Goal: Transaction & Acquisition: Purchase product/service

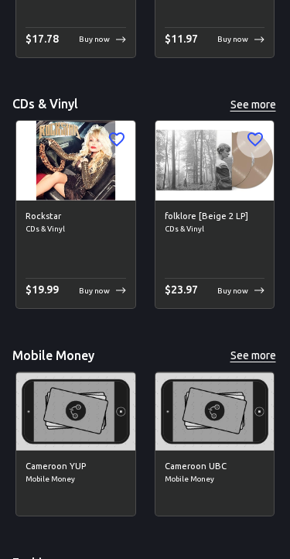
scroll to position [6869, 0]
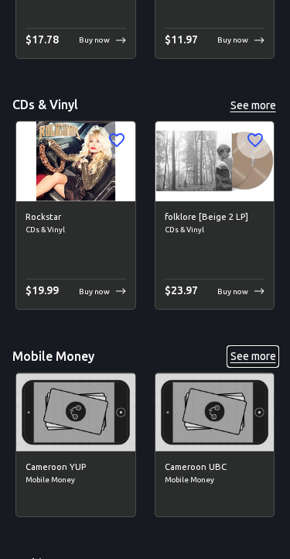
click at [256, 347] on button "See more" at bounding box center [253, 356] width 50 height 19
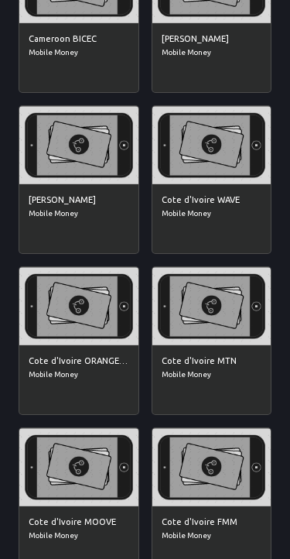
scroll to position [909, 0]
click at [228, 172] on img at bounding box center [212, 145] width 119 height 78
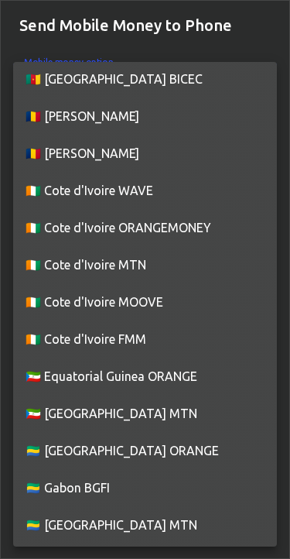
scroll to position [305, 0]
click at [202, 224] on li "🇨🇮 Cote d'Ivoire ORANGEMONEY" at bounding box center [145, 227] width 264 height 37
type input "Cote d'Ivoire---ORANGEMONEY"
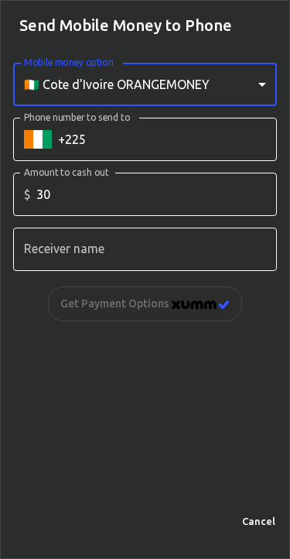
click at [228, 137] on input "Phone number to send to" at bounding box center [167, 139] width 219 height 43
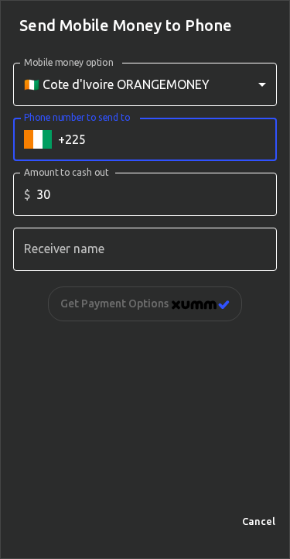
scroll to position [205, 0]
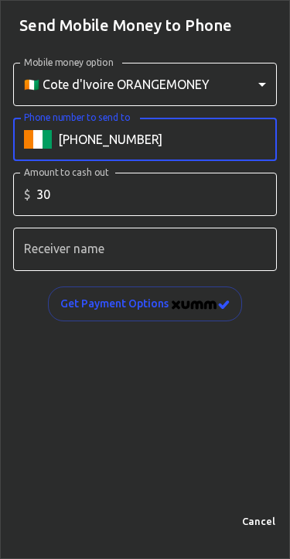
click at [233, 124] on input "Phone number to send to" at bounding box center [167, 139] width 219 height 43
click at [199, 141] on input "Phone number to send to" at bounding box center [167, 139] width 219 height 43
type input "[PHONE_NUMBER]"
click at [199, 240] on input "Receiver name" at bounding box center [145, 249] width 264 height 43
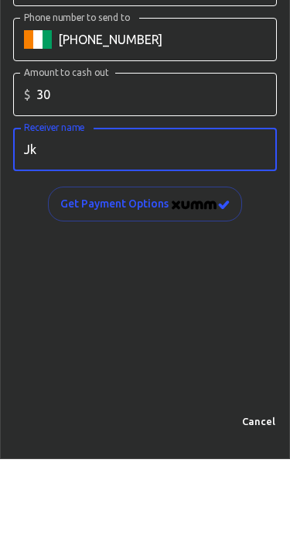
type input "Jk"
click at [228, 257] on div "Mobile money option 🇨🇮 Cote d'Ivoire ORANGEMONEY Cote d'Ivoire---ORANGEMONEY Mo…" at bounding box center [145, 276] width 289 height 453
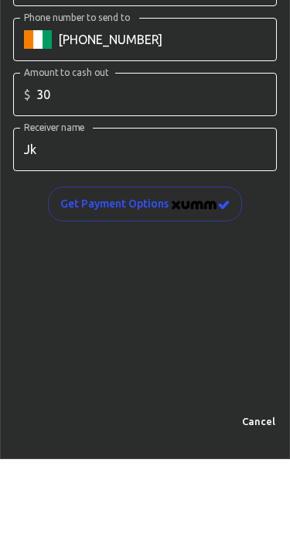
scroll to position [305, 0]
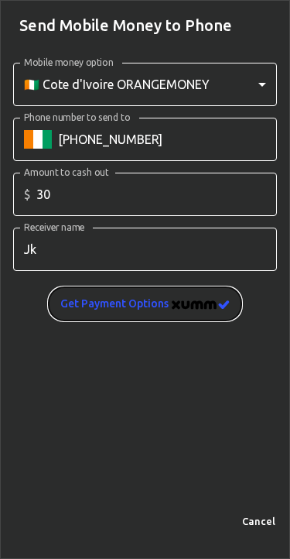
click at [183, 300] on img "image" at bounding box center [201, 304] width 58 height 9
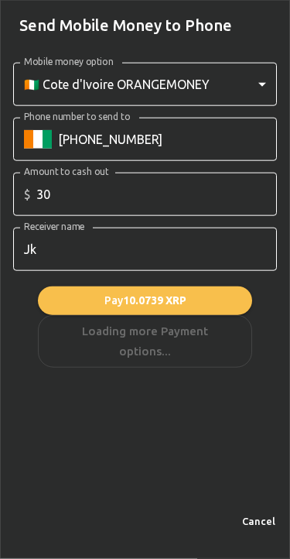
scroll to position [579, 0]
click at [209, 328] on div "Pay 10.0739 XRP Loading more Payment options..." at bounding box center [145, 326] width 214 height 81
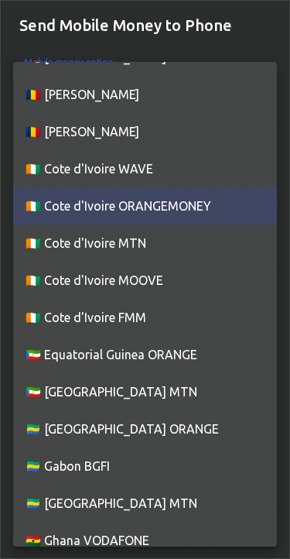
scroll to position [321, 0]
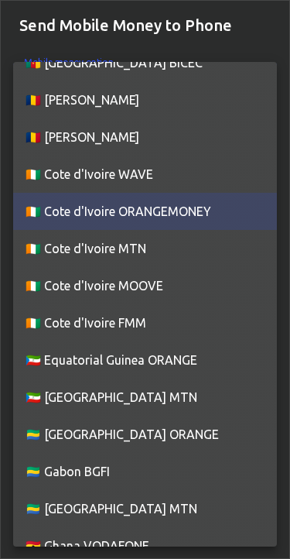
click at [207, 239] on li "🇨🇮 Cote d'Ivoire MTN" at bounding box center [145, 248] width 264 height 37
type input "Cote d'Ivoire---MTN"
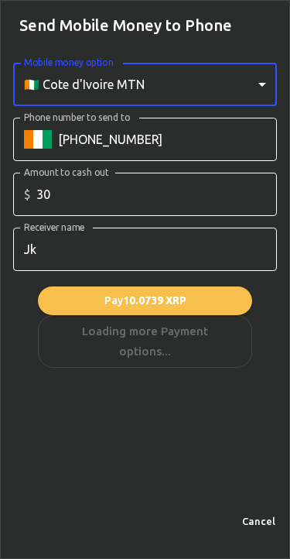
click at [224, 136] on input "Phone number to send to" at bounding box center [167, 139] width 219 height 43
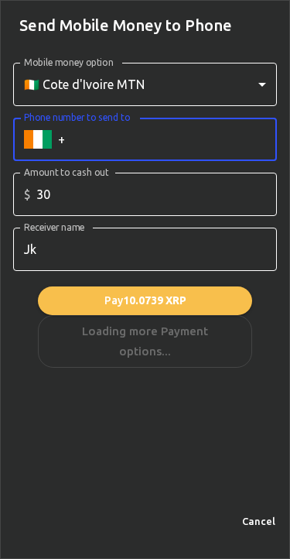
type input "+"
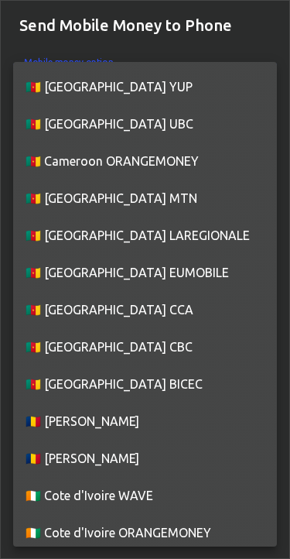
scroll to position [266, 0]
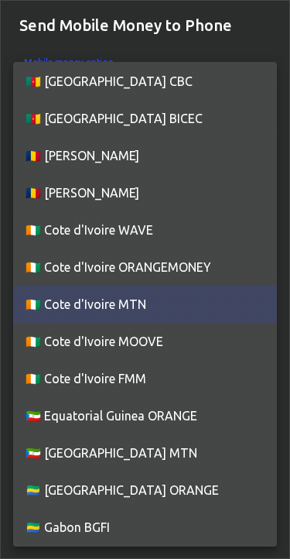
click at [149, 228] on li "🇨🇮 Cote d'Ivoire WAVE" at bounding box center [145, 229] width 264 height 37
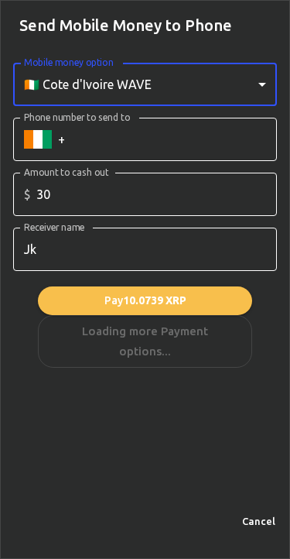
type input "Cote d'Ivoire---WAVE"
click at [260, 523] on button "Cancel" at bounding box center [259, 521] width 50 height 24
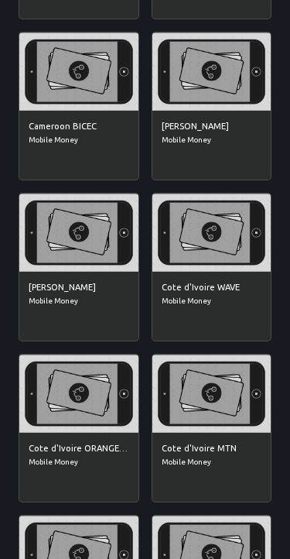
scroll to position [821, 0]
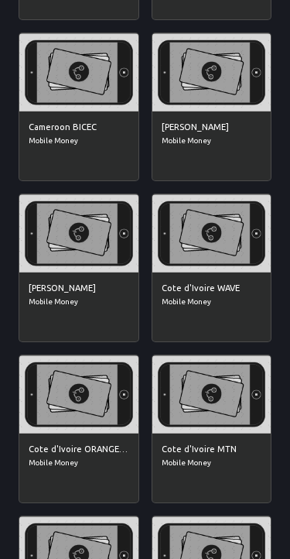
click at [217, 268] on img at bounding box center [212, 233] width 119 height 78
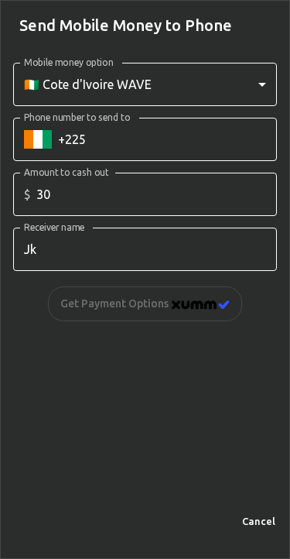
click at [214, 131] on input "Phone number to send to" at bounding box center [167, 139] width 219 height 43
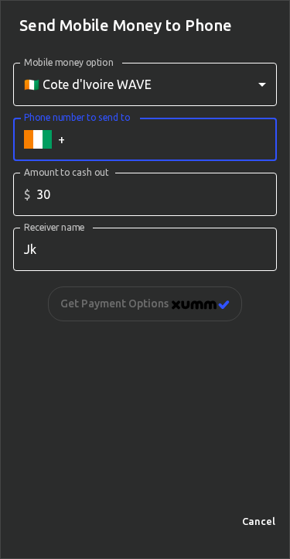
type input "+"
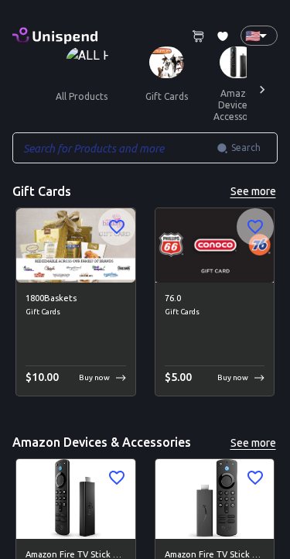
click at [149, 65] on img at bounding box center [166, 62] width 35 height 32
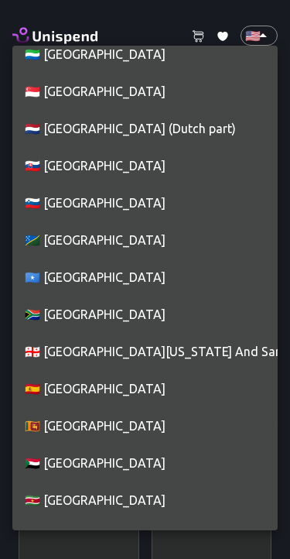
scroll to position [7339, 0]
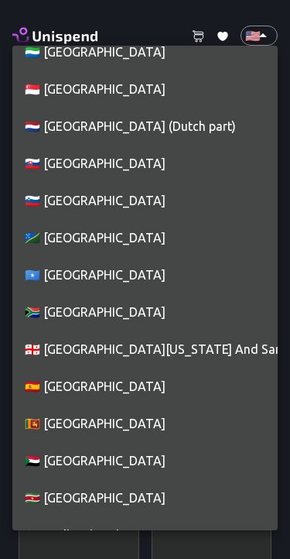
click at [109, 304] on li "🇿🇦 [GEOGRAPHIC_DATA]" at bounding box center [145, 311] width 266 height 37
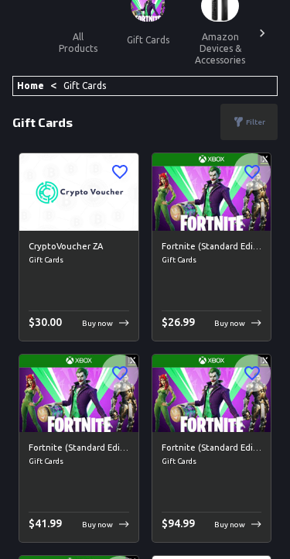
scroll to position [0, 0]
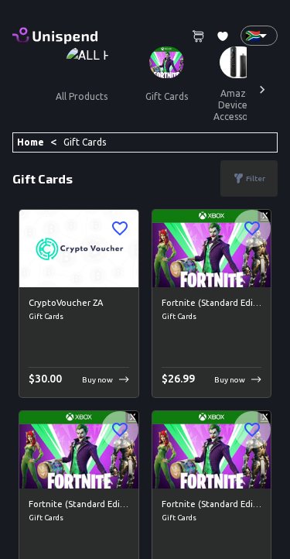
click at [255, 80] on div at bounding box center [262, 89] width 31 height 86
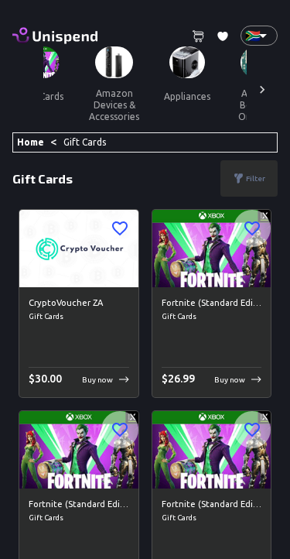
scroll to position [0, 139]
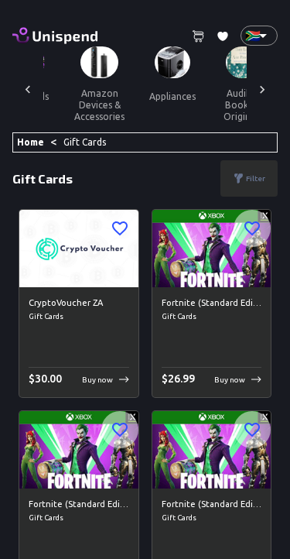
click at [253, 87] on div at bounding box center [262, 89] width 31 height 86
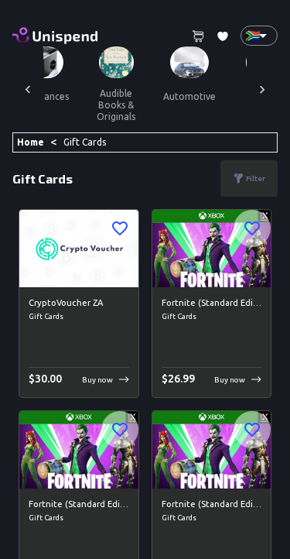
scroll to position [0, 279]
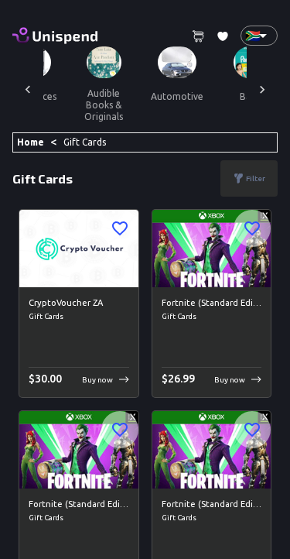
click at [254, 84] on div at bounding box center [262, 89] width 31 height 86
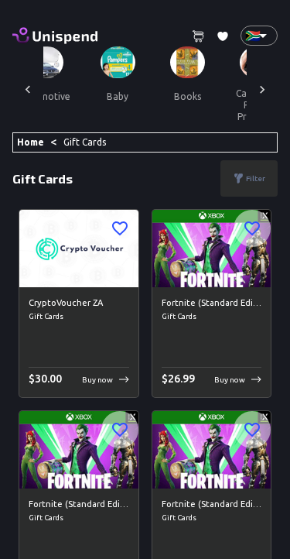
scroll to position [0, 418]
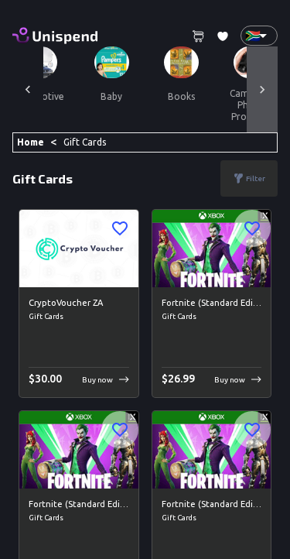
click at [256, 83] on icon at bounding box center [262, 89] width 15 height 15
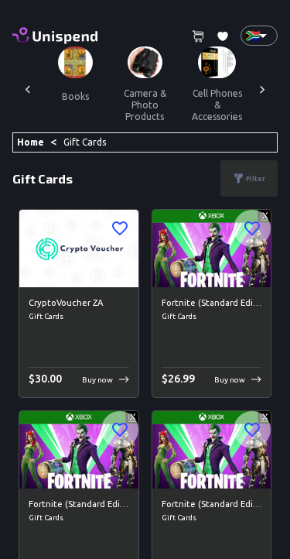
scroll to position [0, 557]
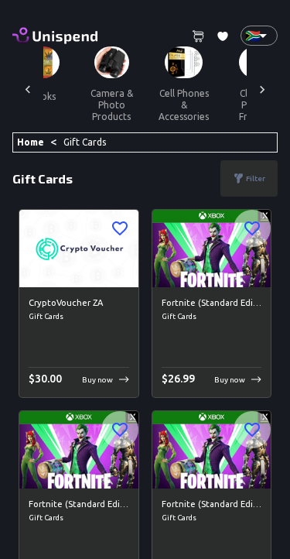
click at [265, 84] on icon at bounding box center [262, 89] width 15 height 15
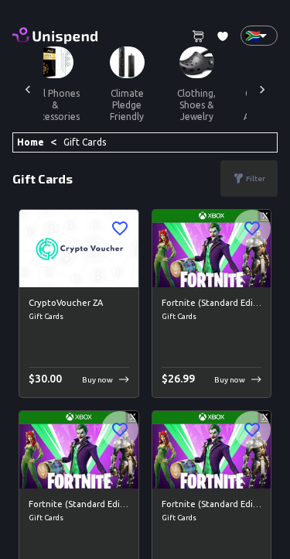
scroll to position [0, 697]
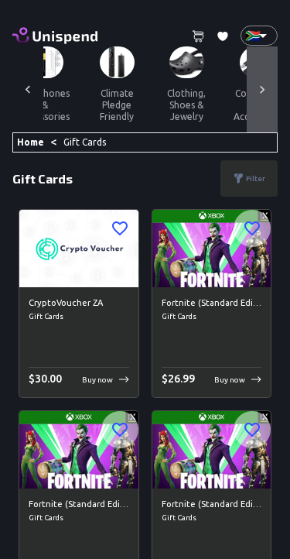
click at [262, 85] on icon at bounding box center [262, 89] width 15 height 15
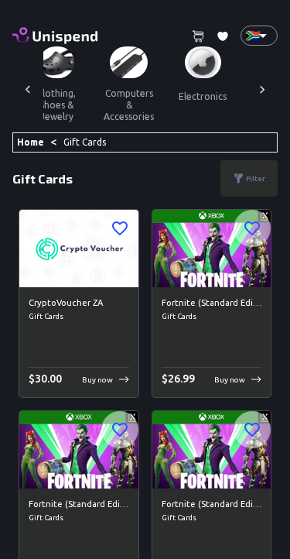
scroll to position [0, 836]
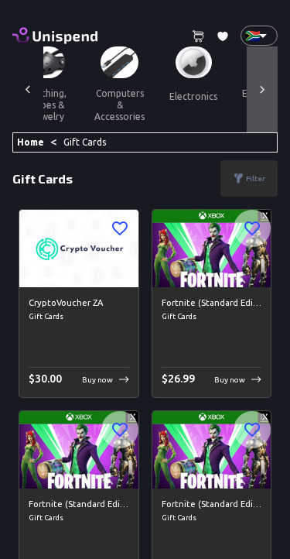
click at [263, 84] on icon at bounding box center [262, 89] width 15 height 15
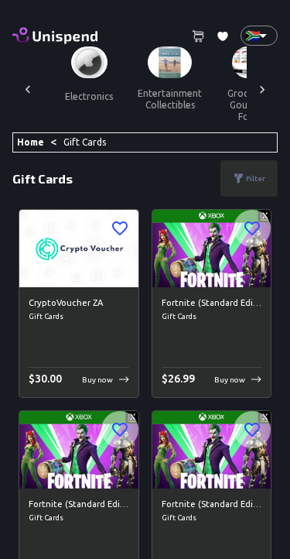
scroll to position [0, 975]
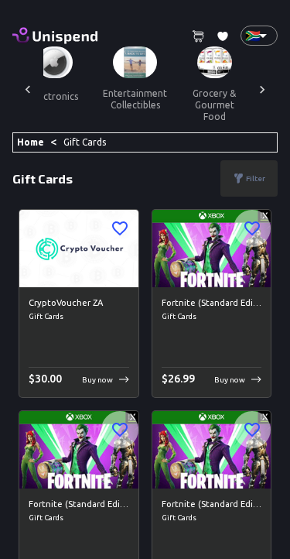
click at [261, 85] on icon at bounding box center [262, 89] width 15 height 15
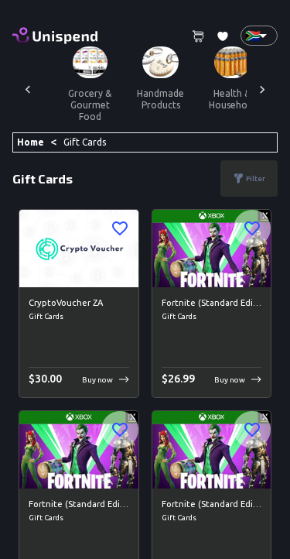
scroll to position [0, 1115]
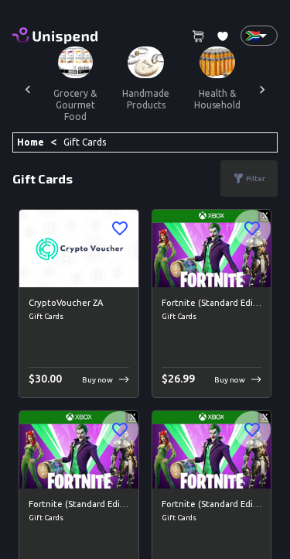
click at [259, 87] on icon at bounding box center [262, 89] width 15 height 15
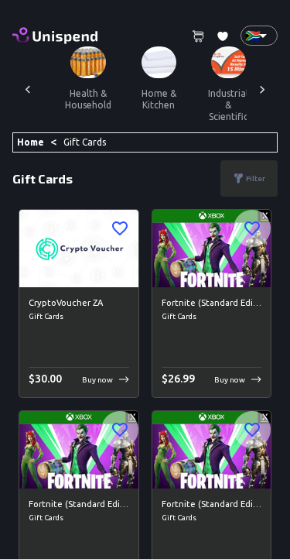
scroll to position [0, 1254]
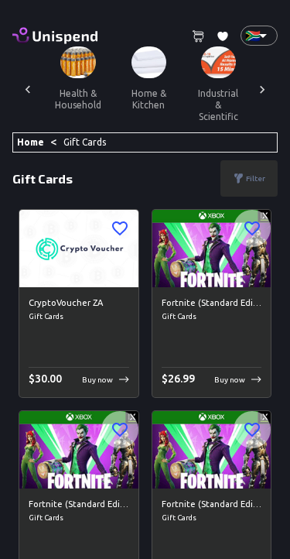
click at [258, 87] on icon at bounding box center [262, 89] width 15 height 15
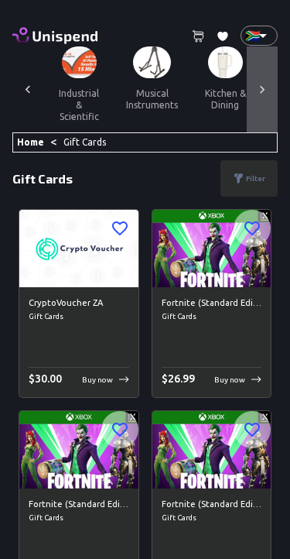
click at [265, 84] on icon at bounding box center [262, 89] width 15 height 15
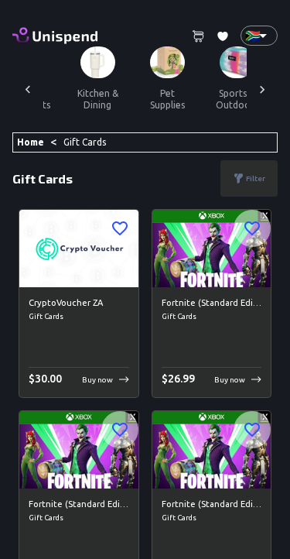
scroll to position [0, 1533]
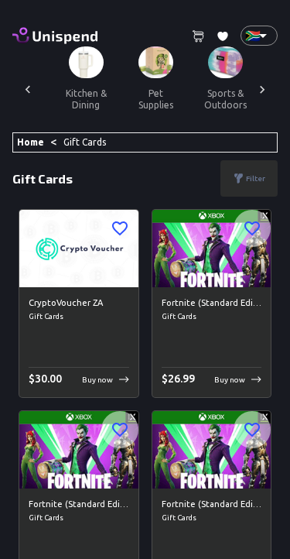
click at [263, 85] on icon at bounding box center [262, 89] width 15 height 15
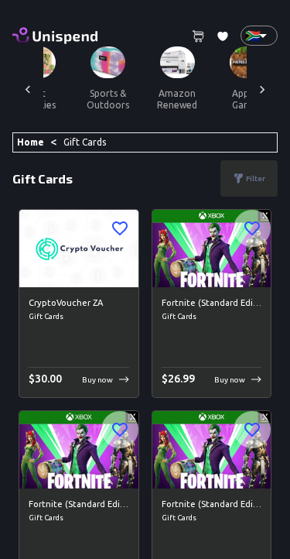
scroll to position [0, 1672]
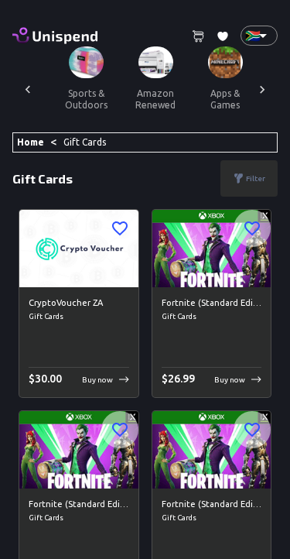
click at [262, 89] on icon at bounding box center [262, 89] width 15 height 15
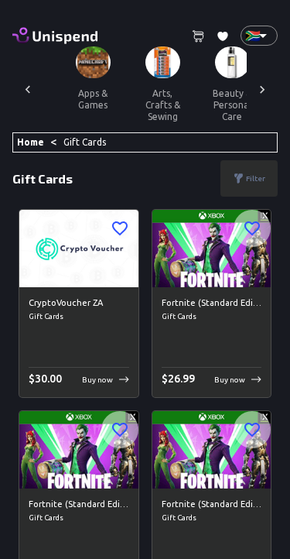
scroll to position [0, 1812]
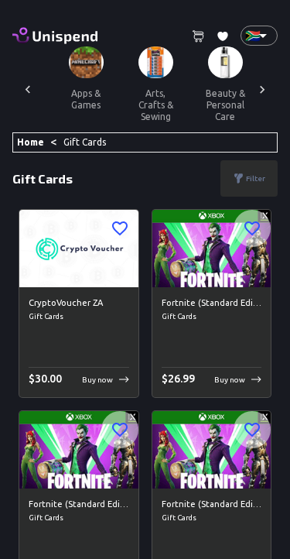
click at [259, 91] on icon at bounding box center [262, 89] width 15 height 15
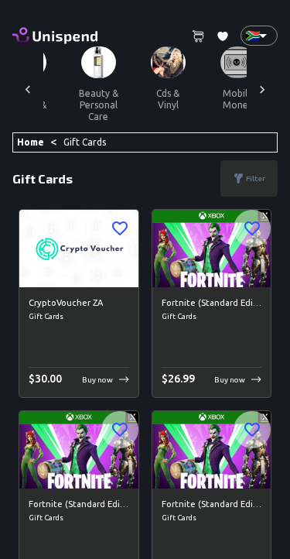
scroll to position [0, 1951]
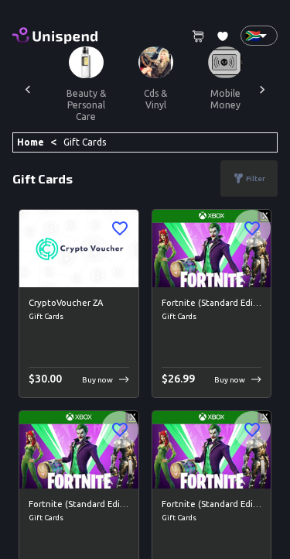
click at [264, 90] on icon at bounding box center [262, 89] width 5 height 8
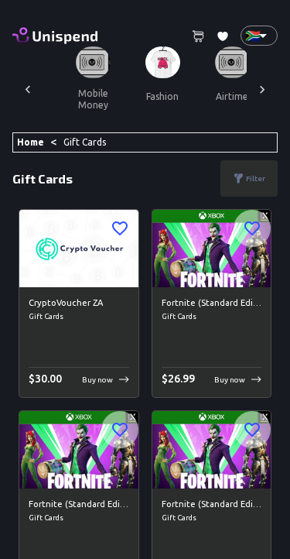
scroll to position [0, 2090]
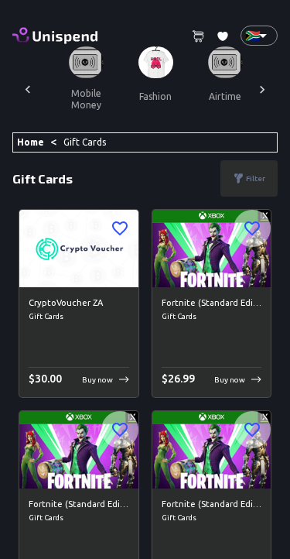
click at [260, 91] on icon at bounding box center [262, 89] width 15 height 15
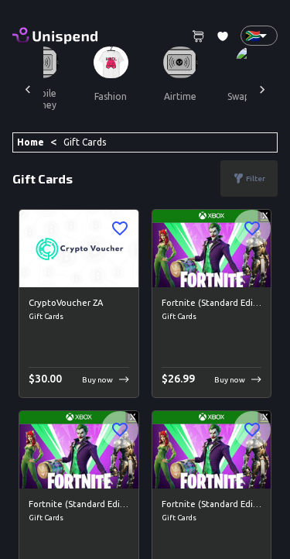
scroll to position [0, 2139]
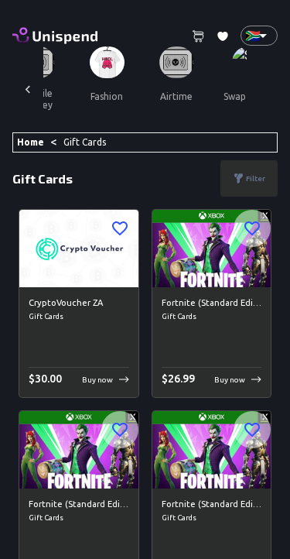
click at [30, 90] on icon at bounding box center [27, 89] width 15 height 15
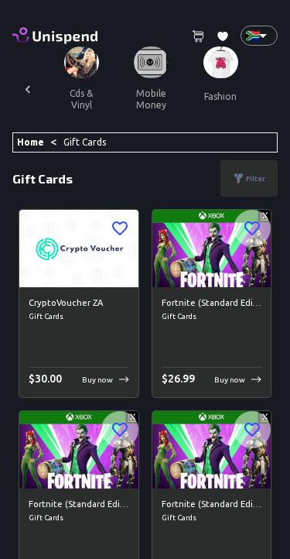
scroll to position [0, 2000]
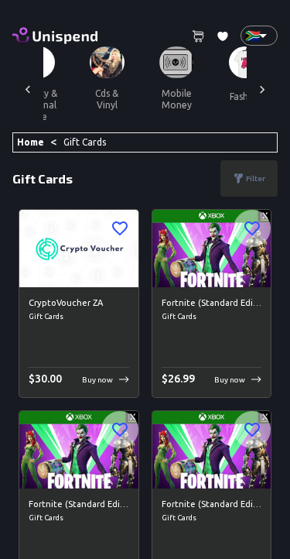
click at [159, 68] on img at bounding box center [176, 62] width 35 height 32
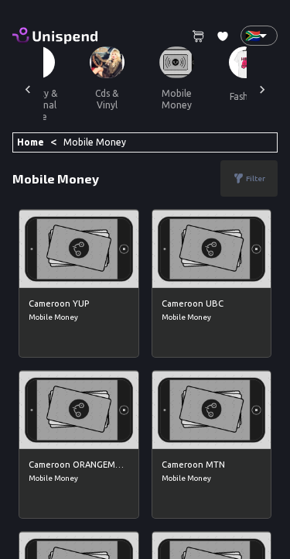
click at [142, 81] on button "mobile money" at bounding box center [177, 99] width 70 height 42
click at [159, 76] on img at bounding box center [176, 62] width 35 height 32
click at [159, 74] on img at bounding box center [176, 62] width 35 height 32
click at [255, 87] on icon at bounding box center [262, 89] width 15 height 15
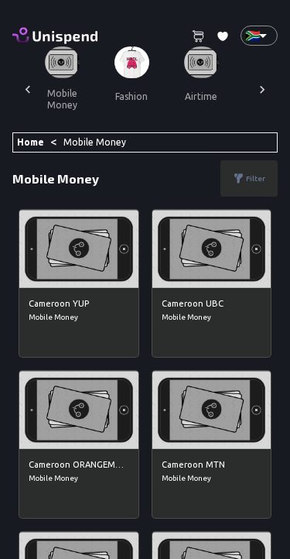
scroll to position [0, 2139]
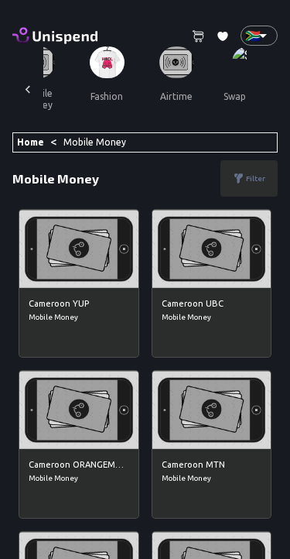
click at [159, 63] on img at bounding box center [176, 62] width 35 height 32
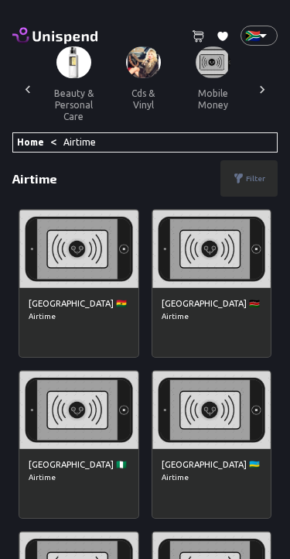
scroll to position [0, 1968]
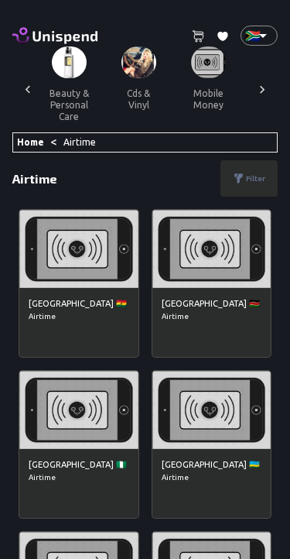
click at [191, 75] on img at bounding box center [208, 62] width 35 height 32
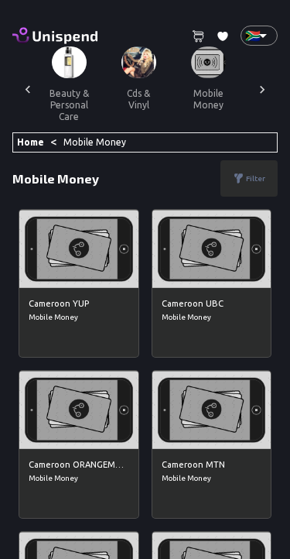
click at [191, 70] on img at bounding box center [208, 62] width 35 height 32
click at [191, 64] on img at bounding box center [208, 62] width 35 height 32
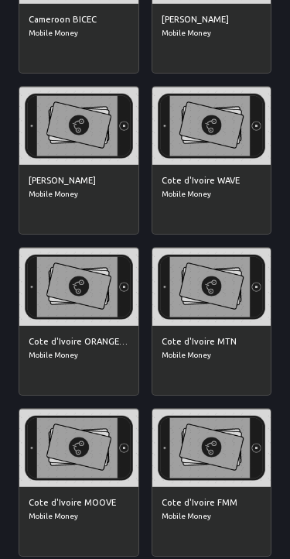
scroll to position [929, 0]
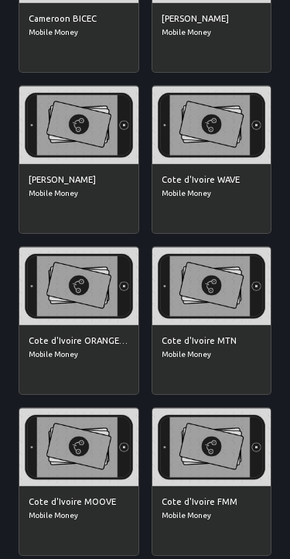
click at [106, 269] on img at bounding box center [78, 286] width 119 height 78
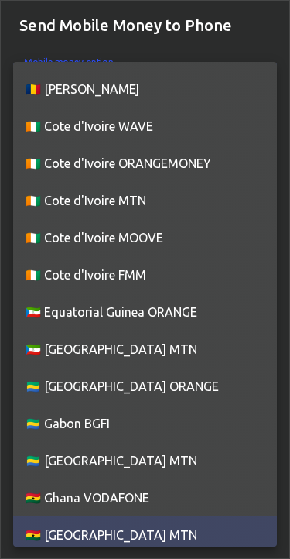
scroll to position [365, 0]
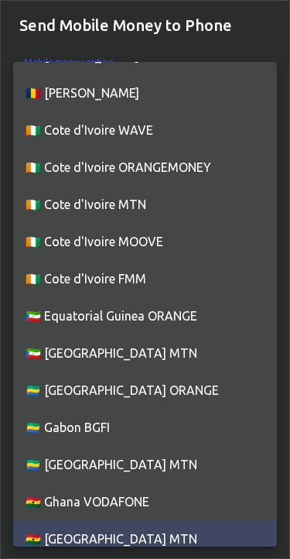
click at [183, 166] on li "🇨🇮 Cote d'Ivoire ORANGEMONEY" at bounding box center [145, 167] width 264 height 37
type input "Cote d'Ivoire---ORANGEMONEY"
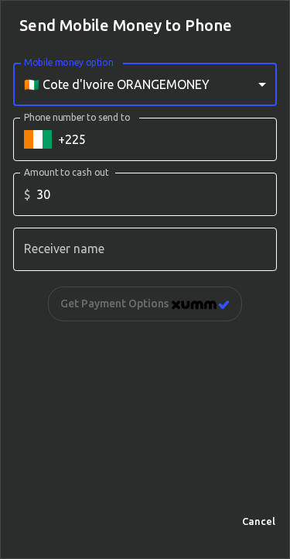
click at [207, 138] on input "Phone number to send to" at bounding box center [167, 139] width 219 height 43
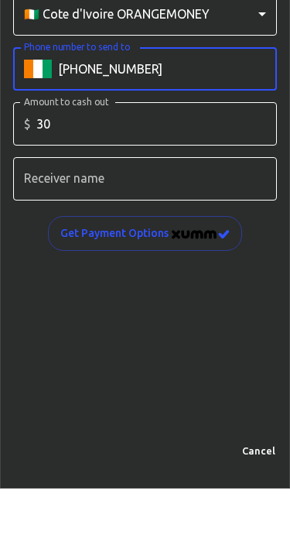
type input "[PHONE_NUMBER]"
click at [235, 228] on input "Receiver name" at bounding box center [145, 249] width 264 height 43
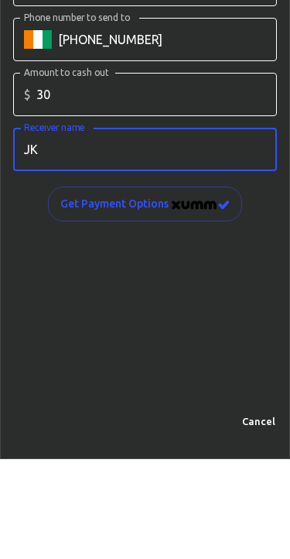
type input "JK"
click at [218, 254] on div "Mobile money option 🇨🇮 Cote d'Ivoire ORANGEMONEY Cote d'Ivoire---ORANGEMONEY Mo…" at bounding box center [145, 276] width 289 height 453
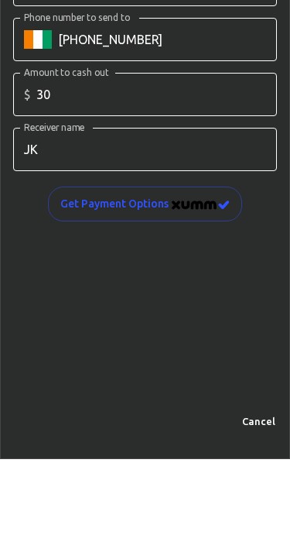
scroll to position [100, 0]
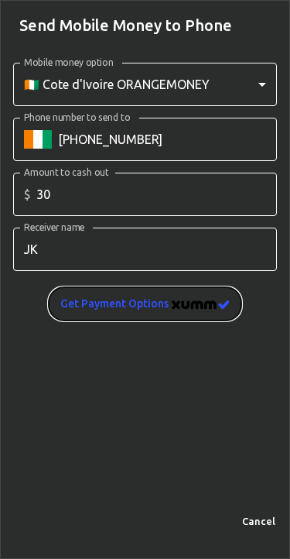
click at [185, 300] on img "image" at bounding box center [201, 304] width 58 height 9
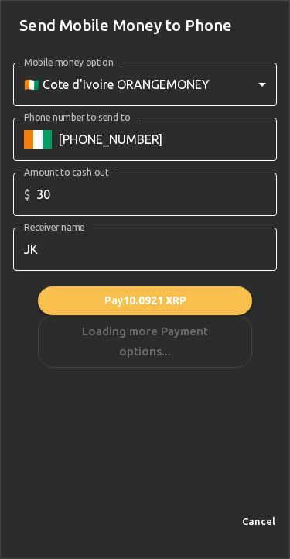
click at [204, 337] on div "Pay 10.0921 XRP Loading more Payment options..." at bounding box center [145, 326] width 214 height 81
click at [199, 338] on div "Pay 10.0921 XRP Loading more Payment options..." at bounding box center [145, 326] width 214 height 81
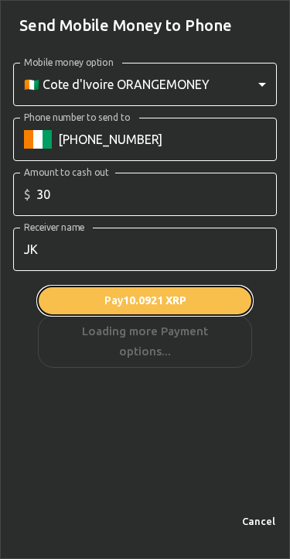
click at [190, 293] on button "Pay 10.0921 XRP" at bounding box center [145, 300] width 214 height 29
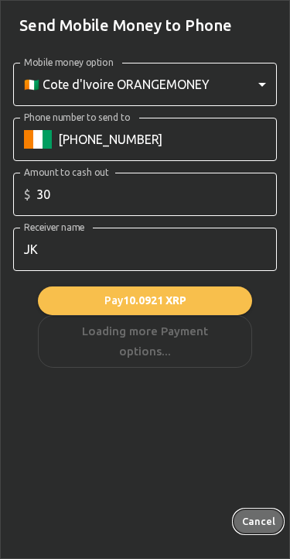
click at [248, 527] on button "Cancel" at bounding box center [259, 521] width 50 height 24
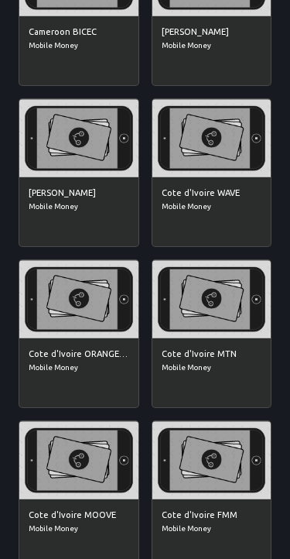
scroll to position [925, 0]
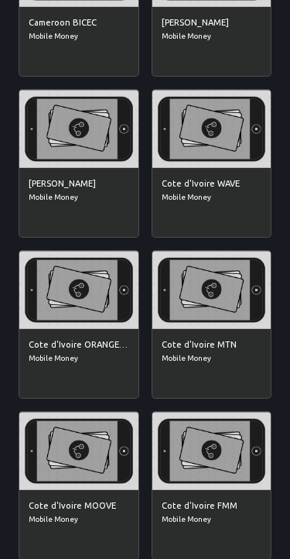
click at [239, 136] on img at bounding box center [212, 129] width 119 height 78
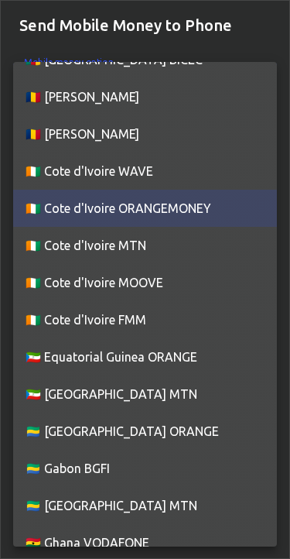
scroll to position [323, 0]
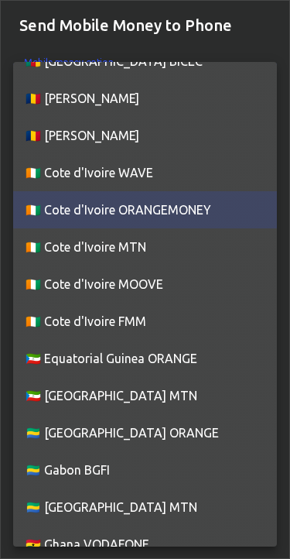
click at [163, 162] on li "🇨🇮 Cote d'Ivoire WAVE" at bounding box center [145, 172] width 264 height 37
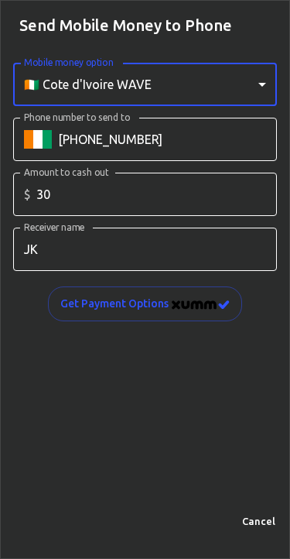
type input "Cote d'Ivoire---WAVE"
click at [240, 129] on input "Phone number to send to" at bounding box center [167, 139] width 219 height 43
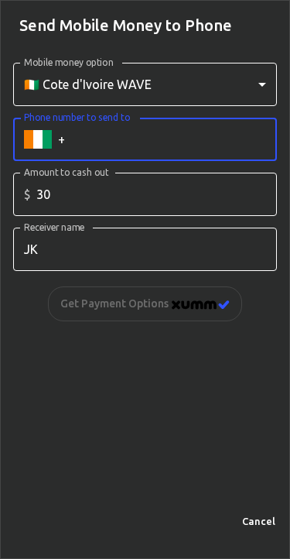
click at [243, 33] on h2 "Send Mobile Money to Phone" at bounding box center [145, 26] width 289 height 50
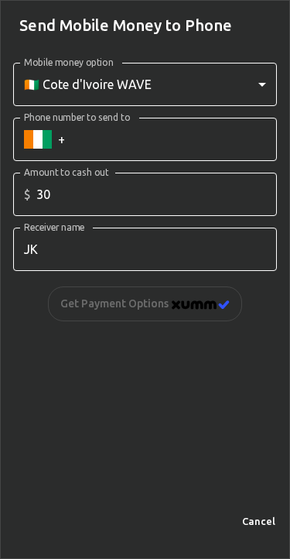
click at [184, 132] on input "Phone number to send to" at bounding box center [167, 139] width 219 height 43
type input "+225"
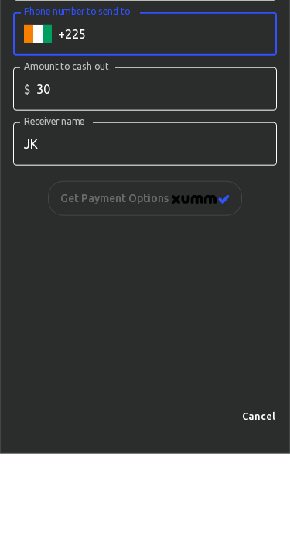
click at [175, 228] on input "JK" at bounding box center [145, 249] width 264 height 43
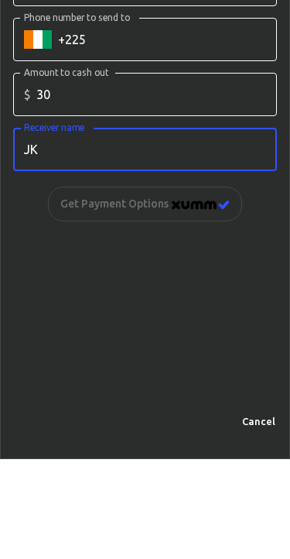
type input "J"
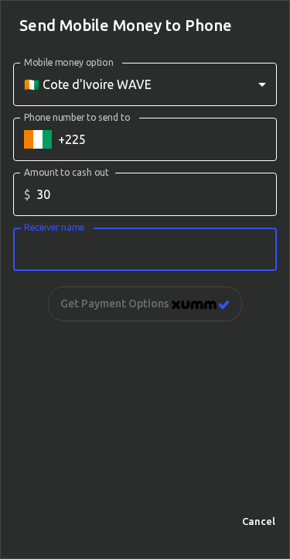
click at [231, 151] on input "Phone number to send to" at bounding box center [167, 139] width 219 height 43
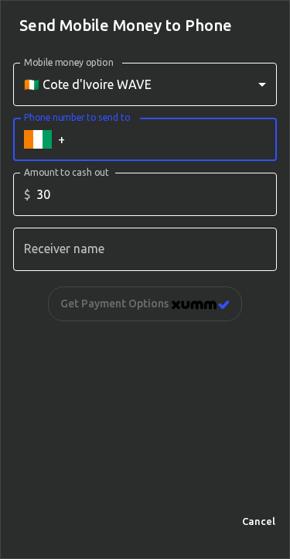
type input "+"
click at [251, 33] on h2 "Send Mobile Money to Phone" at bounding box center [145, 26] width 289 height 50
